Goal: Task Accomplishment & Management: Complete application form

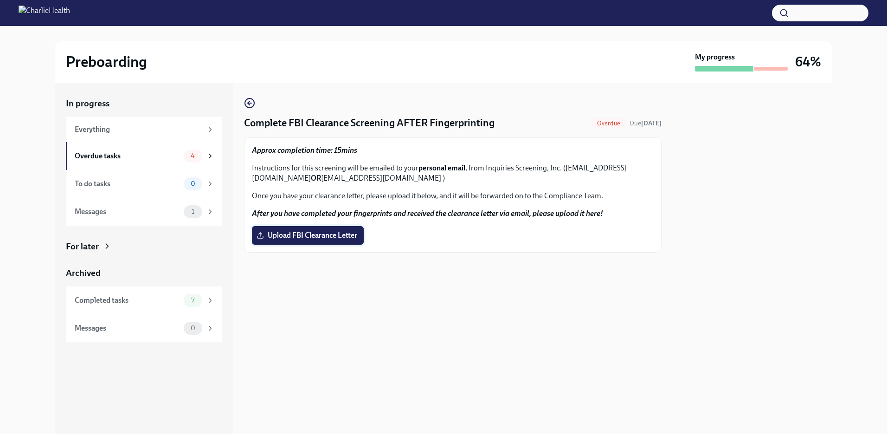
click at [313, 238] on span "Upload FBI Clearance Letter" at bounding box center [307, 235] width 99 height 9
click at [0, 0] on input "Upload FBI Clearance Letter" at bounding box center [0, 0] width 0 height 0
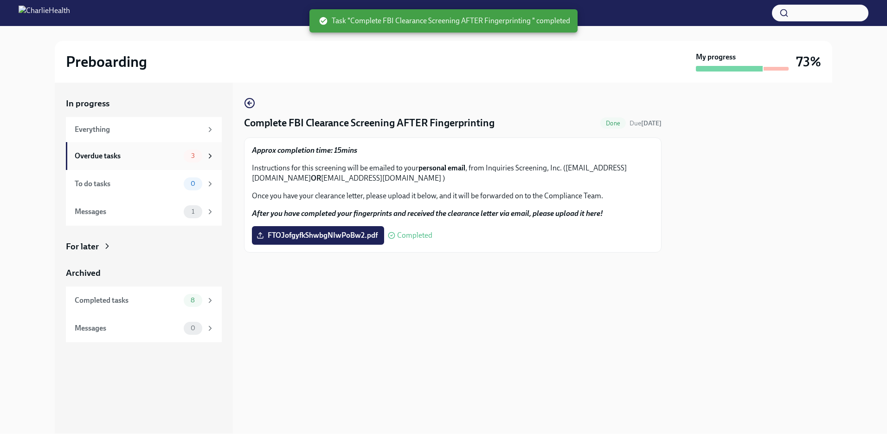
click at [146, 149] on div "Overdue tasks 3" at bounding box center [145, 155] width 140 height 13
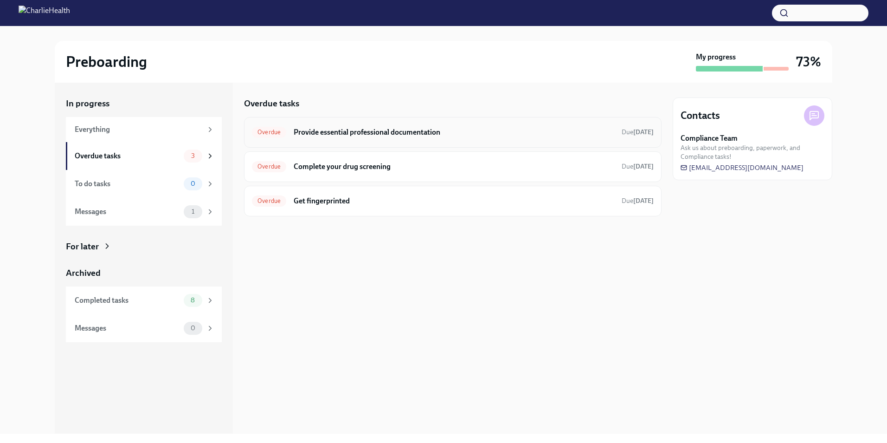
click at [397, 136] on h6 "Provide essential professional documentation" at bounding box center [454, 132] width 321 height 10
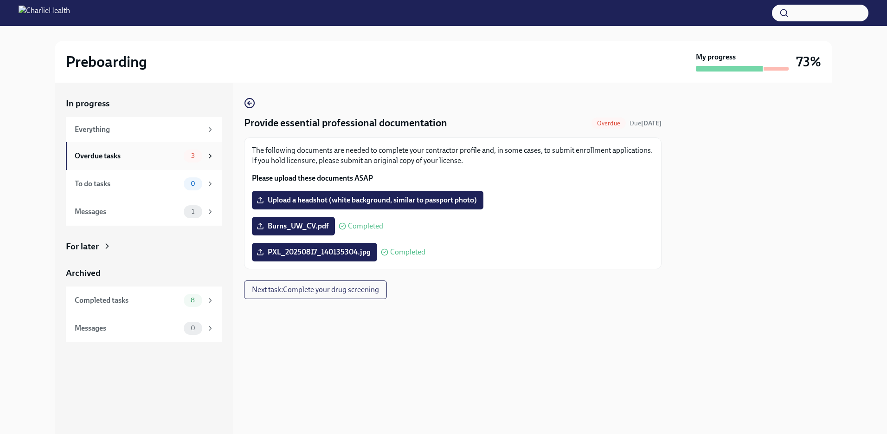
click at [103, 160] on div "Overdue tasks" at bounding box center [127, 156] width 105 height 10
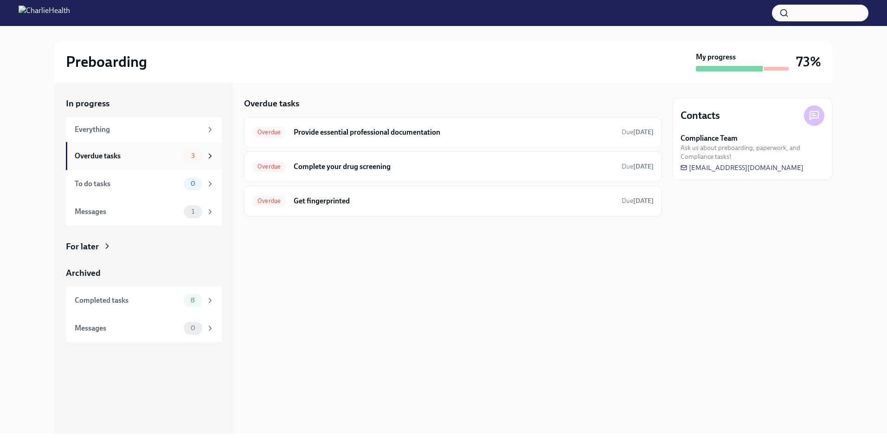
click at [108, 160] on div "Overdue tasks" at bounding box center [127, 156] width 105 height 10
click at [583, 129] on h6 "Provide essential professional documentation" at bounding box center [454, 132] width 321 height 10
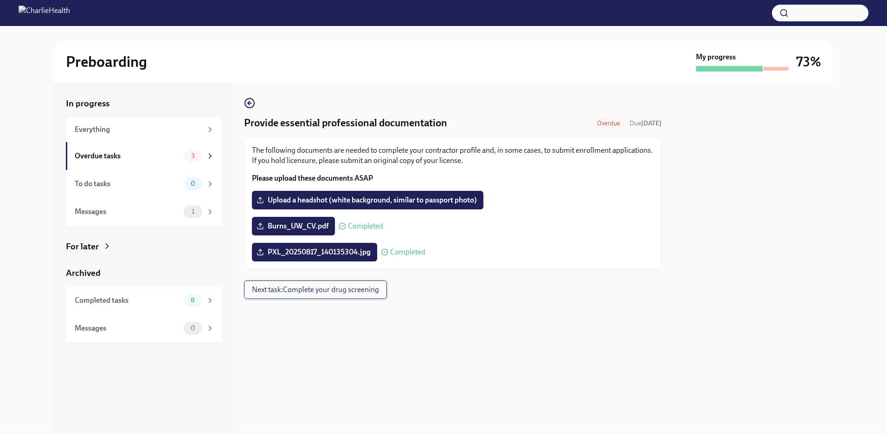
click at [299, 289] on span "Next task : Complete your drug screening" at bounding box center [315, 289] width 127 height 9
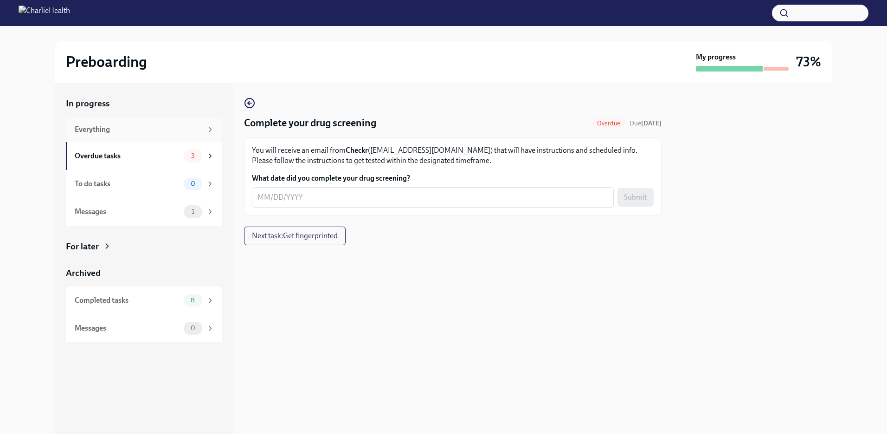
click at [97, 127] on div "Everything" at bounding box center [139, 129] width 128 height 10
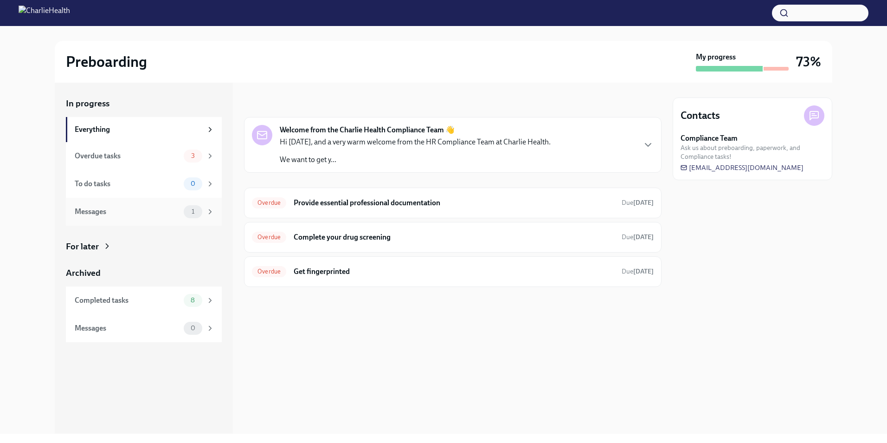
click at [90, 211] on div "Messages" at bounding box center [127, 211] width 105 height 10
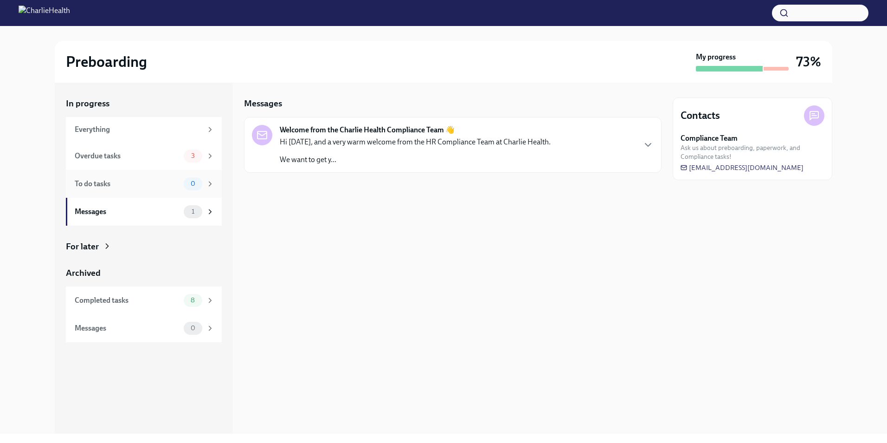
click at [109, 186] on div "To do tasks" at bounding box center [127, 184] width 105 height 10
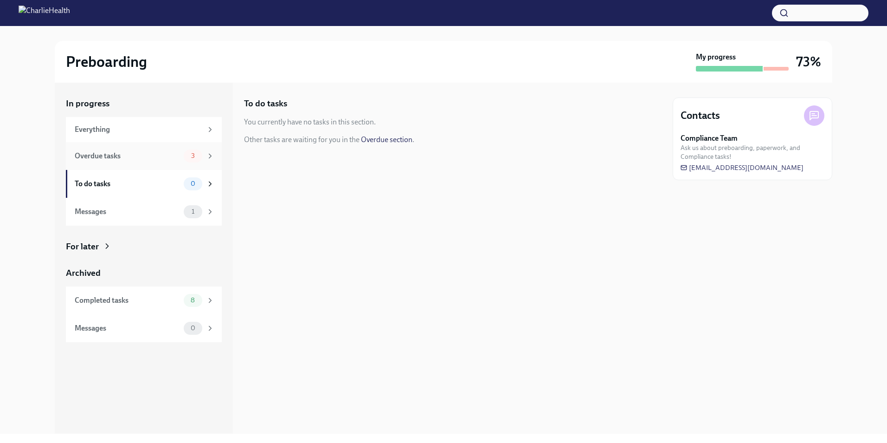
click at [108, 159] on div "Overdue tasks" at bounding box center [127, 156] width 105 height 10
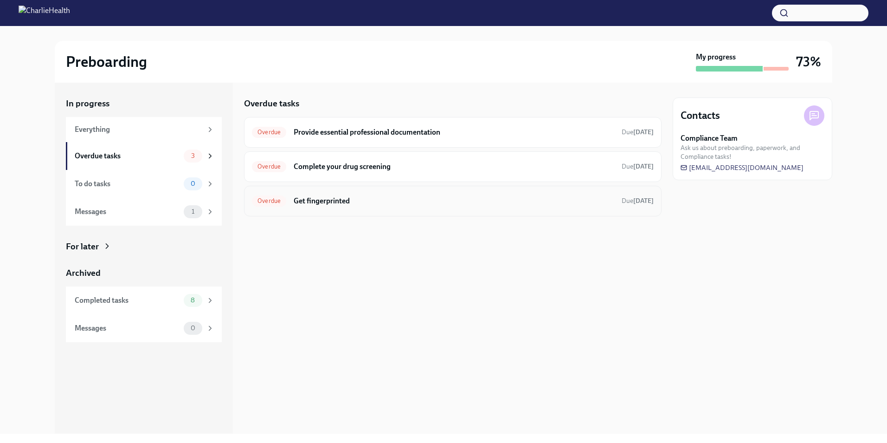
click at [659, 203] on div "Overdue Get fingerprinted Due [DATE]" at bounding box center [453, 201] width 418 height 31
